Goal: Task Accomplishment & Management: Manage account settings

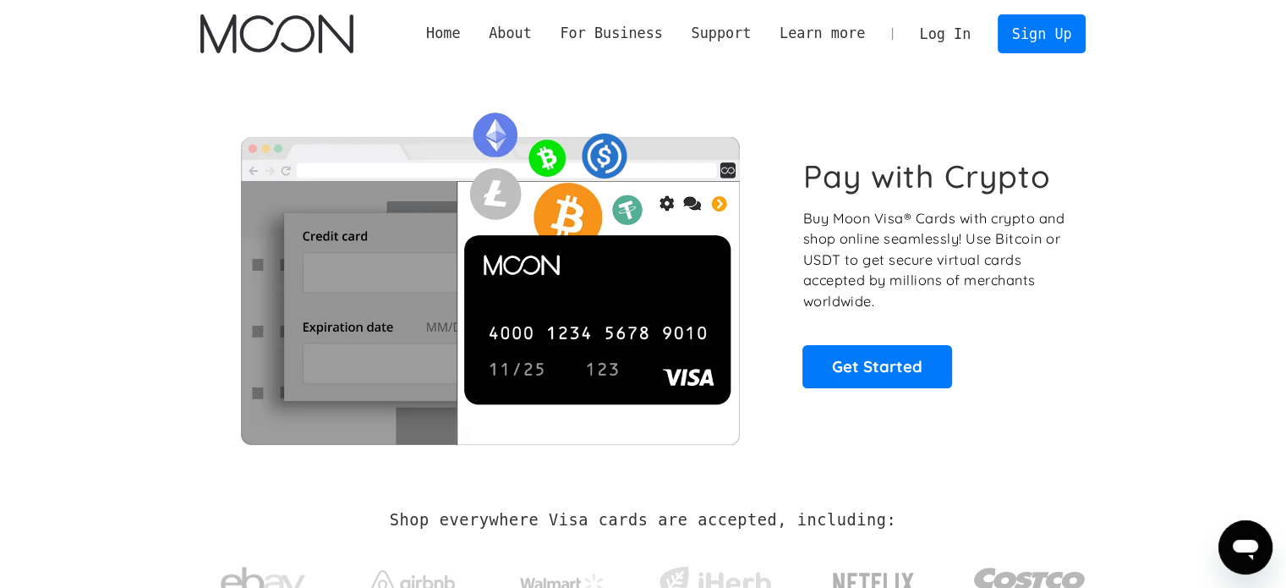
click at [940, 42] on link "Log In" at bounding box center [944, 33] width 79 height 37
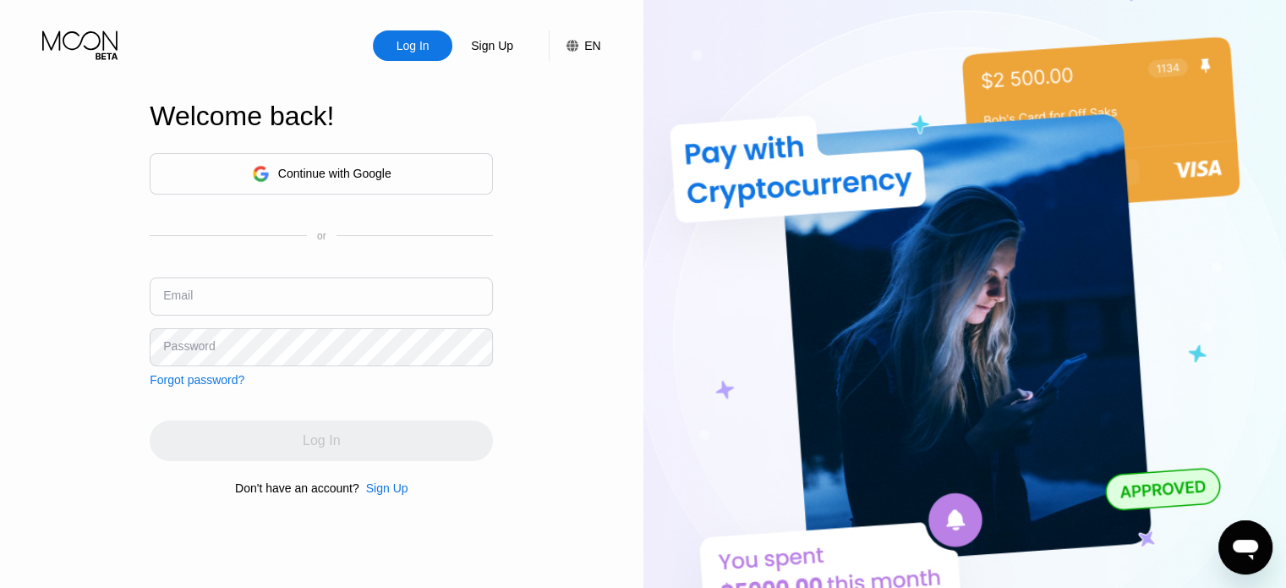
click at [441, 163] on div "Continue with Google" at bounding box center [321, 173] width 343 height 41
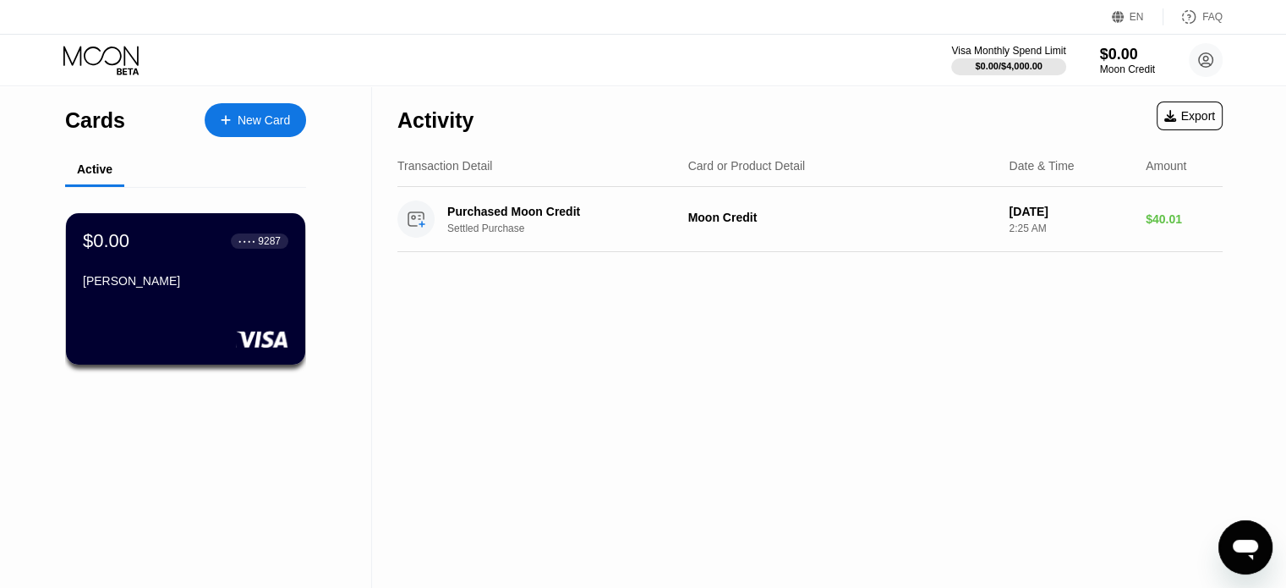
click at [844, 298] on div "Activity Export Transaction Detail Card or Product Detail Date & Time Amount Pu…" at bounding box center [810, 336] width 876 height 501
click at [703, 303] on div "Activity Export Transaction Detail Card or Product Detail Date & Time Amount Pu…" at bounding box center [810, 336] width 876 height 501
click at [518, 387] on div "Activity Export Transaction Detail Card or Product Detail Date & Time Amount Pu…" at bounding box center [810, 336] width 876 height 501
